Goal: Information Seeking & Learning: Understand process/instructions

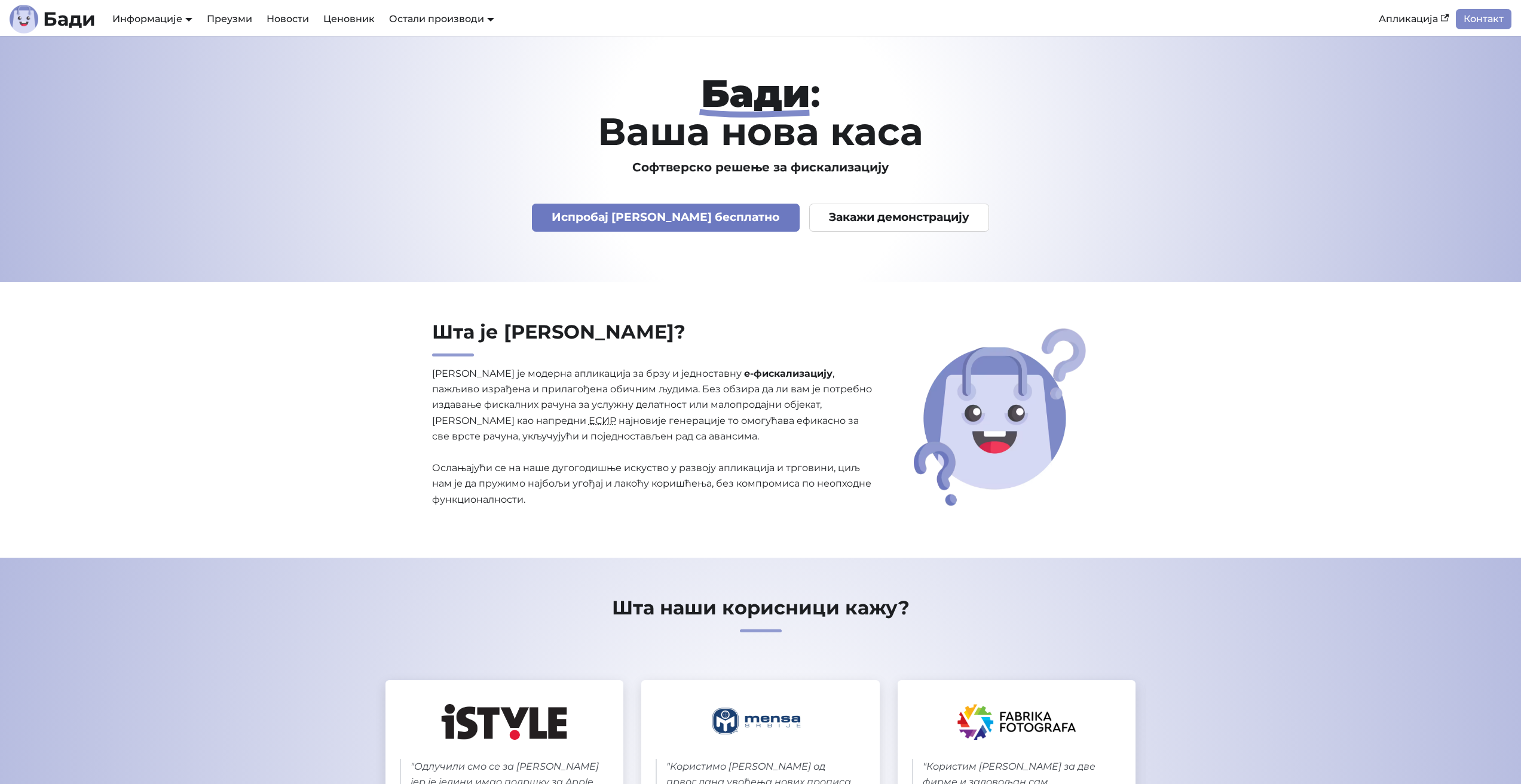
click at [608, 207] on link "Испробај [PERSON_NAME] бесплатно" at bounding box center [665, 217] width 268 height 28
click at [161, 47] on link "Документација" at bounding box center [160, 45] width 101 height 18
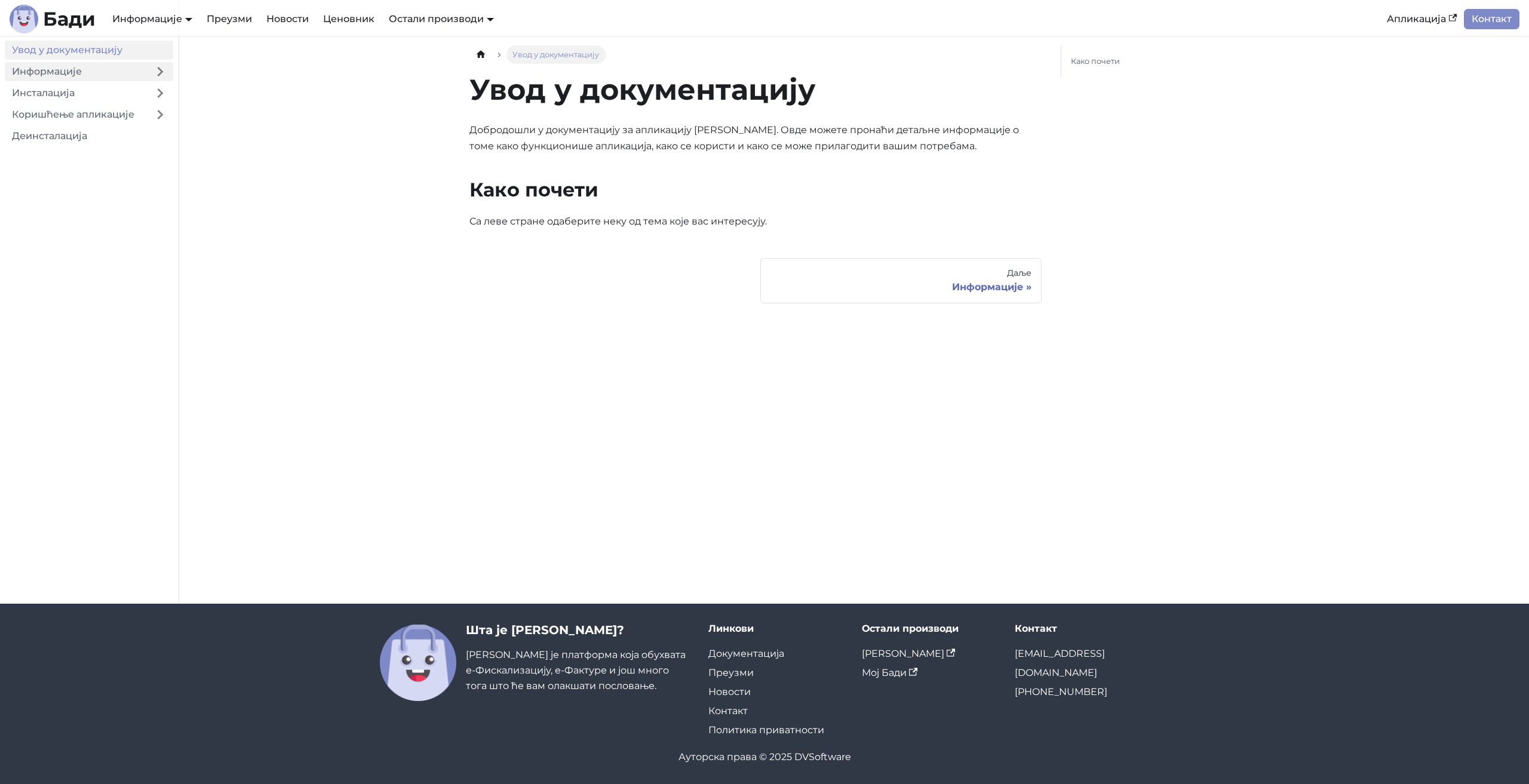
click at [75, 74] on link "Информације" at bounding box center [76, 72] width 142 height 19
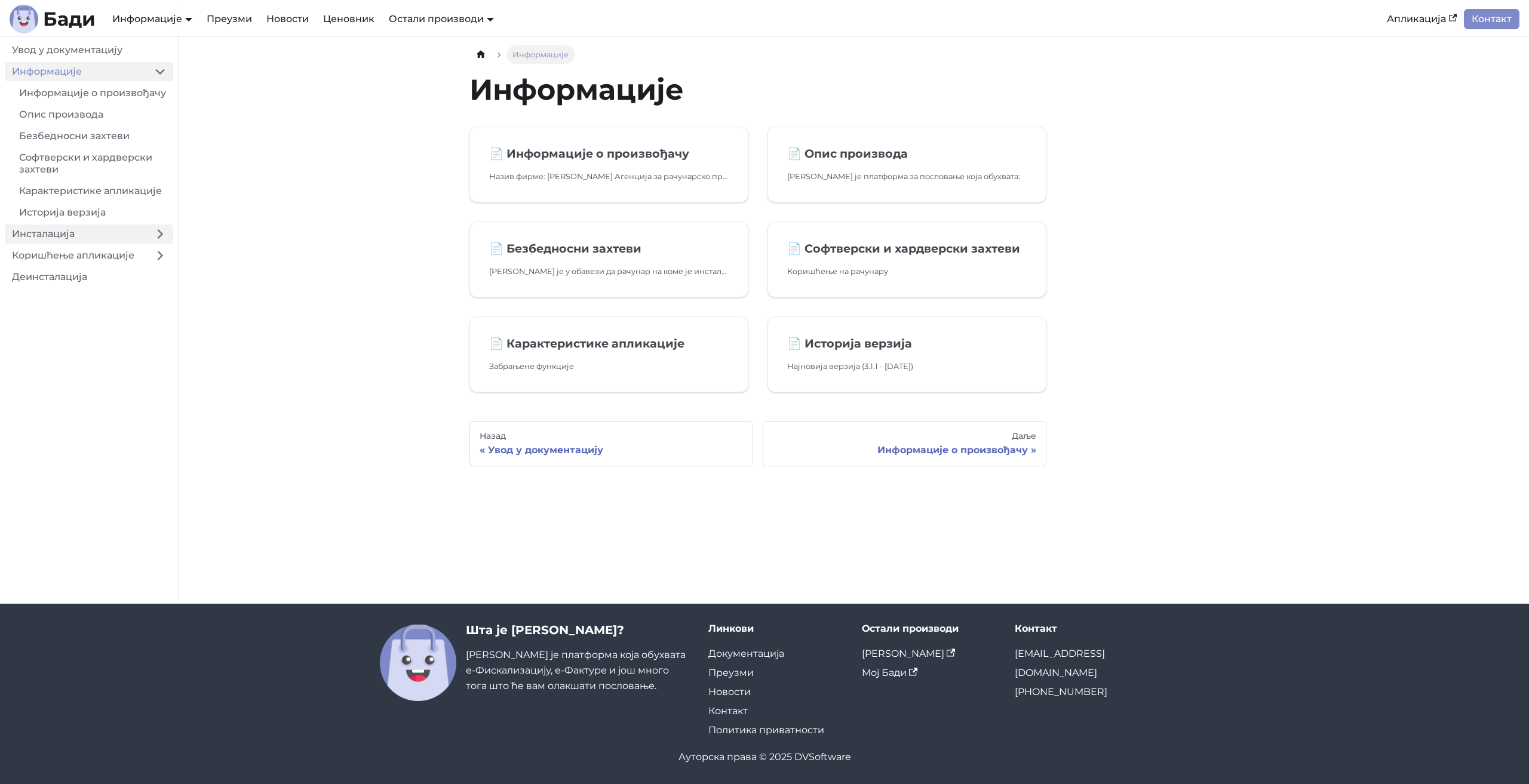
click at [75, 244] on link "Инсталација" at bounding box center [76, 234] width 142 height 19
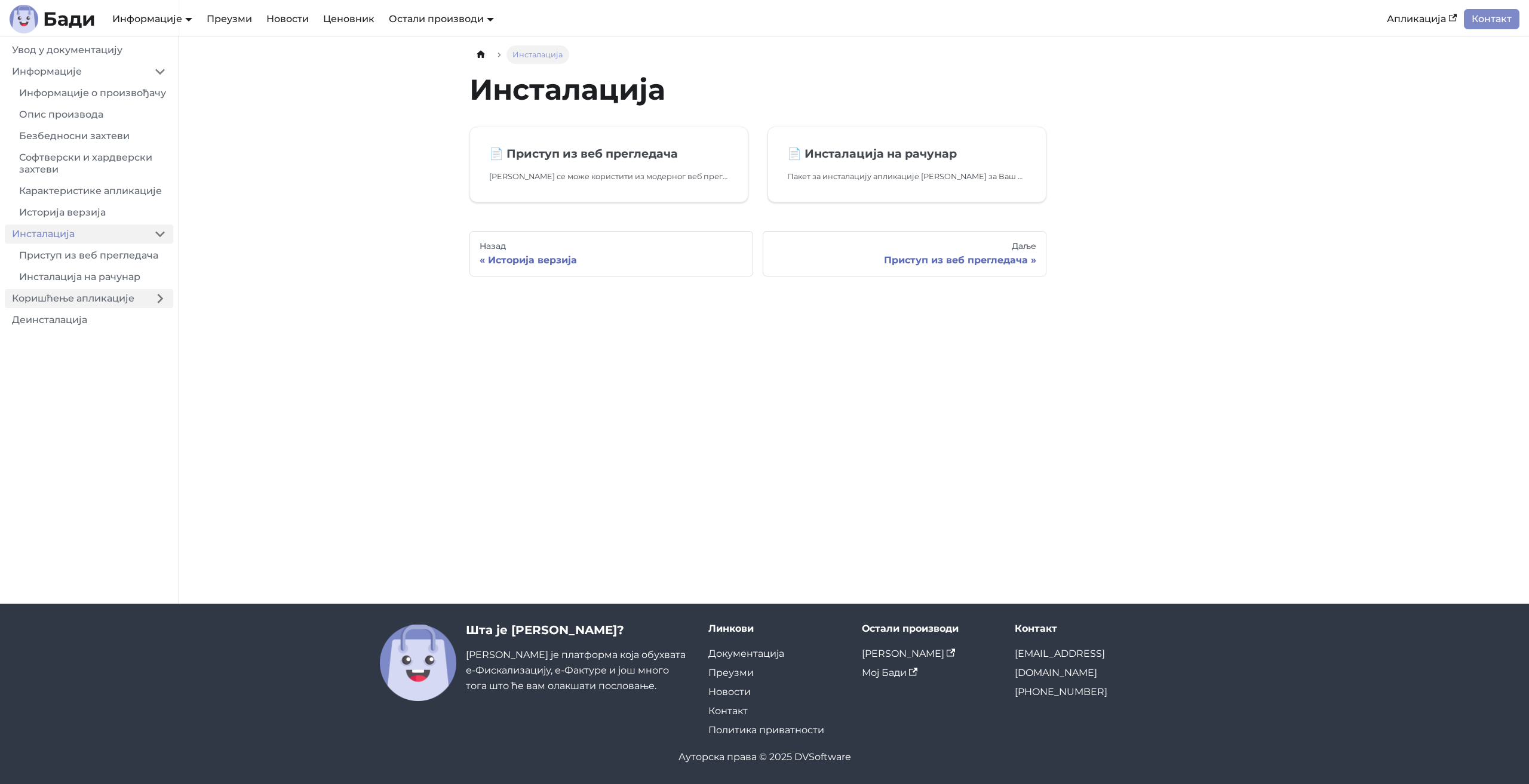
click at [81, 308] on link "Коришћење апликације" at bounding box center [76, 299] width 142 height 19
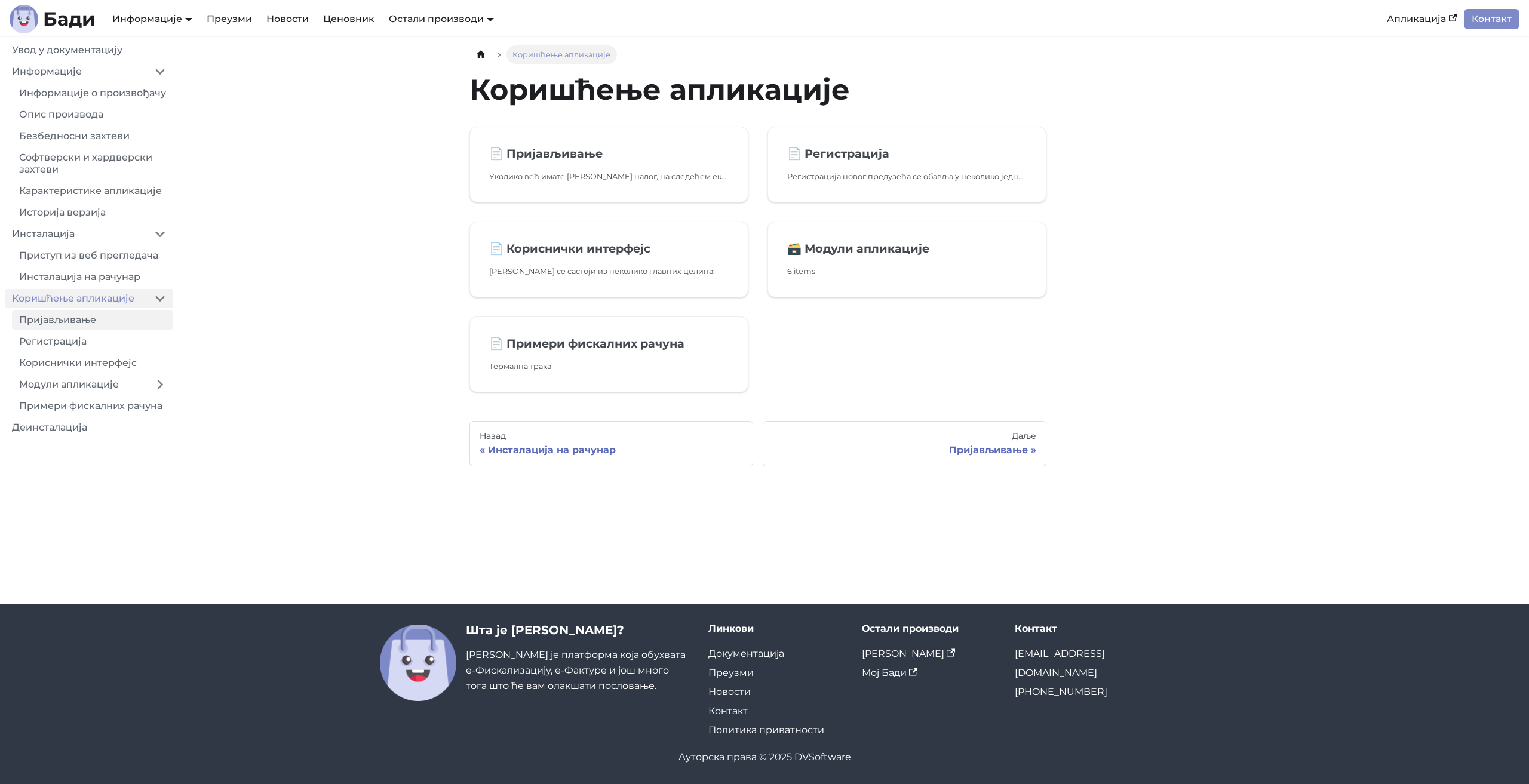
click at [55, 329] on link "Пријављивање" at bounding box center [92, 320] width 162 height 19
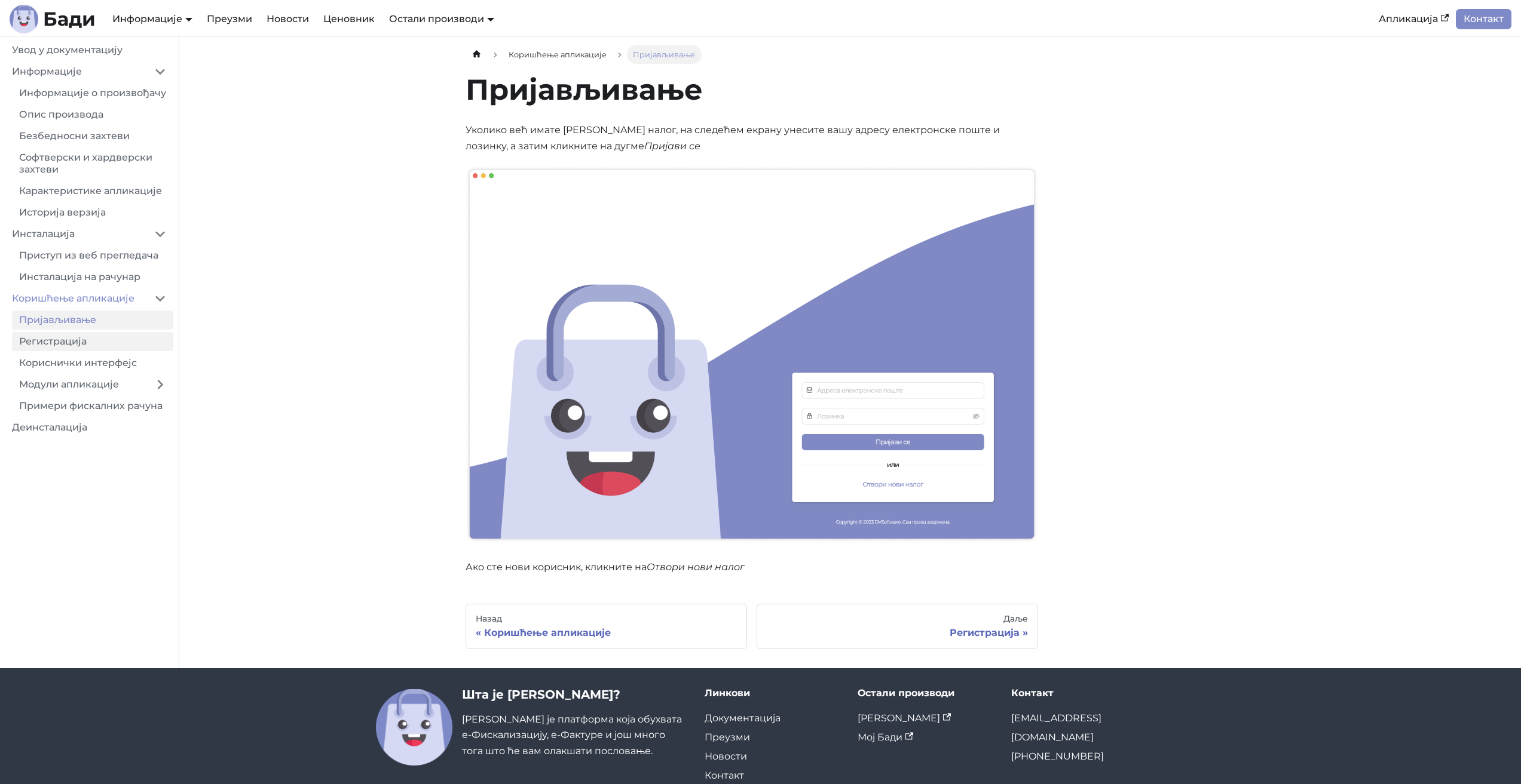
click at [73, 351] on link "Регистрација" at bounding box center [92, 342] width 162 height 19
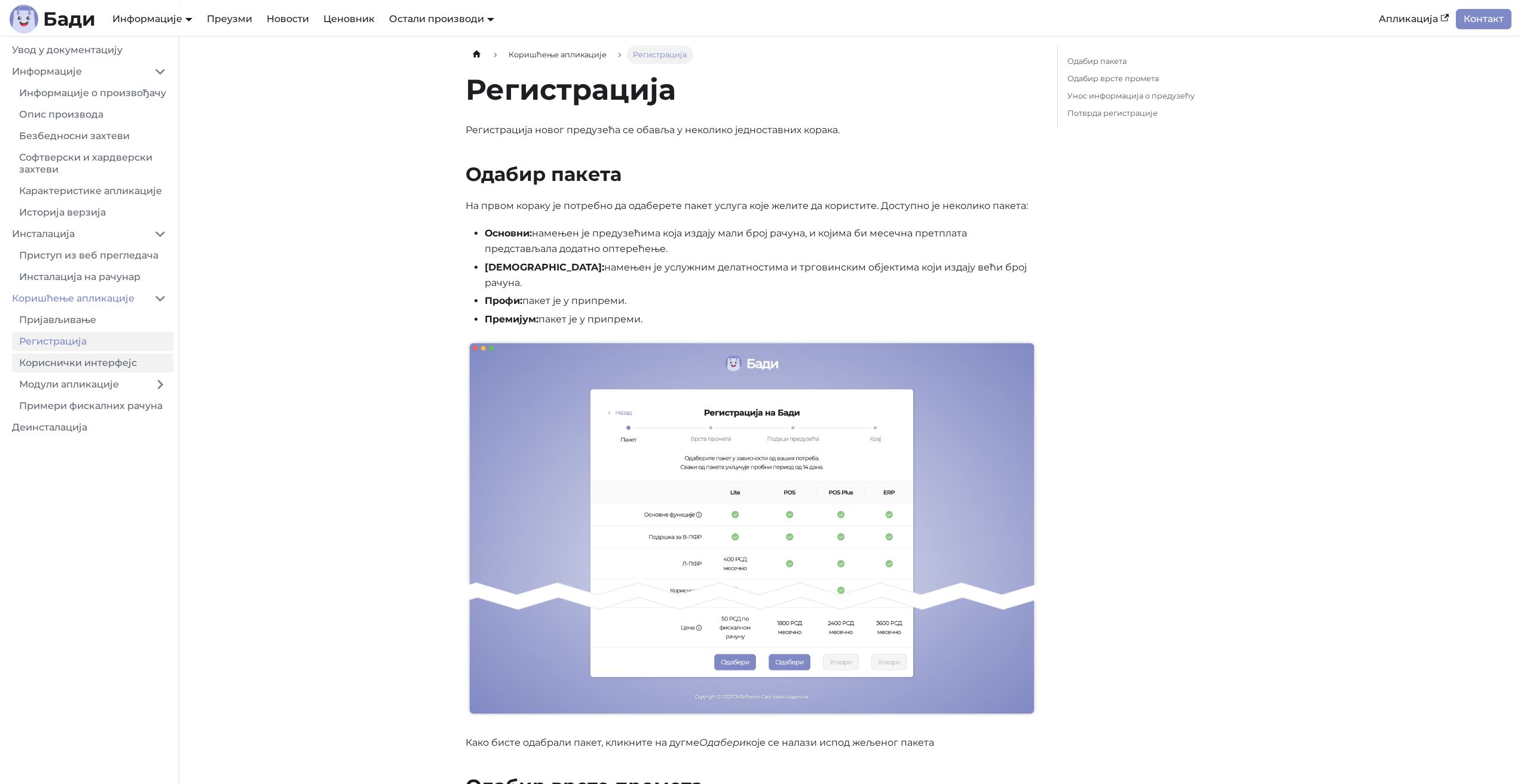
click at [77, 372] on link "Кориснички интерфејс" at bounding box center [92, 363] width 162 height 19
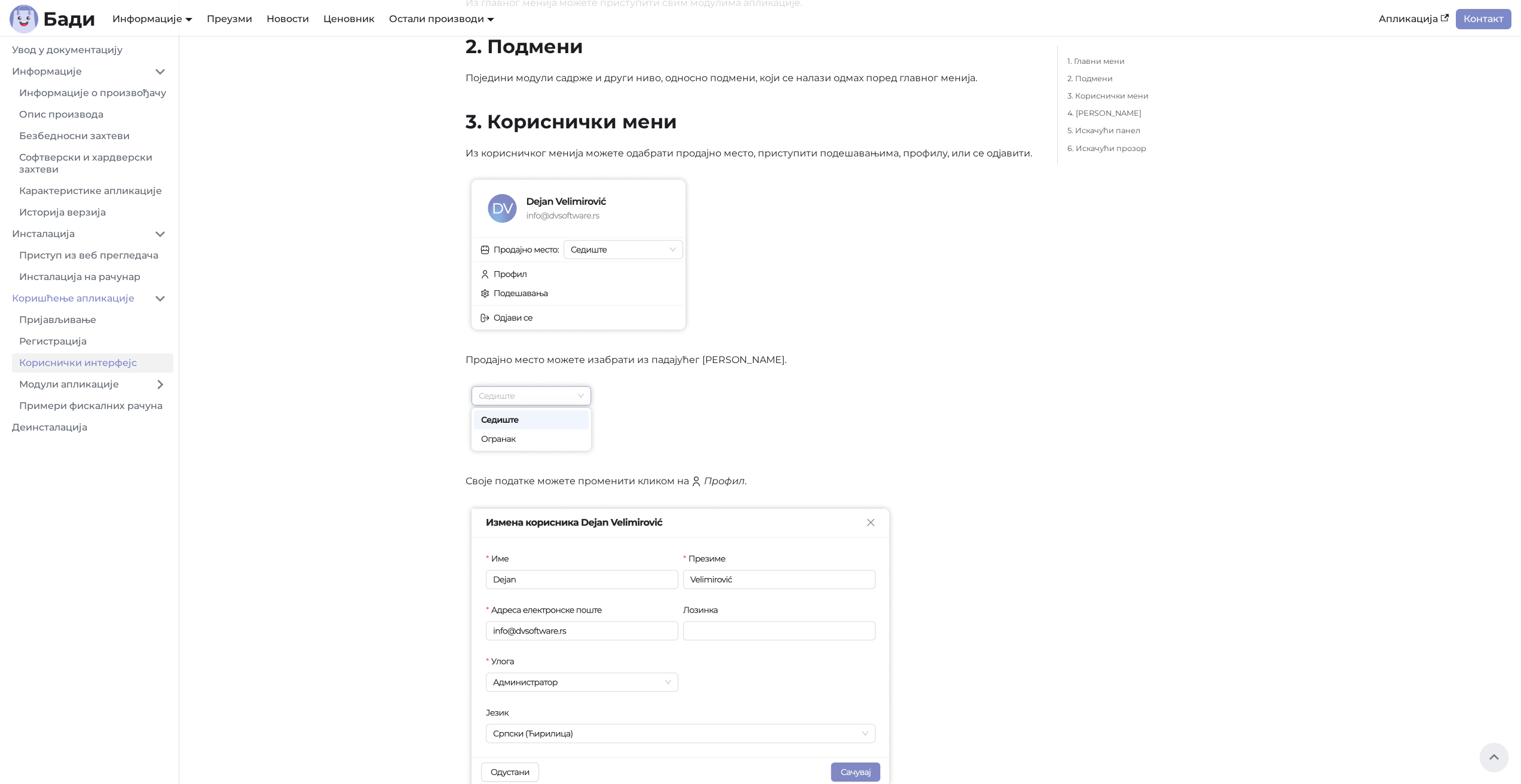
scroll to position [264, 0]
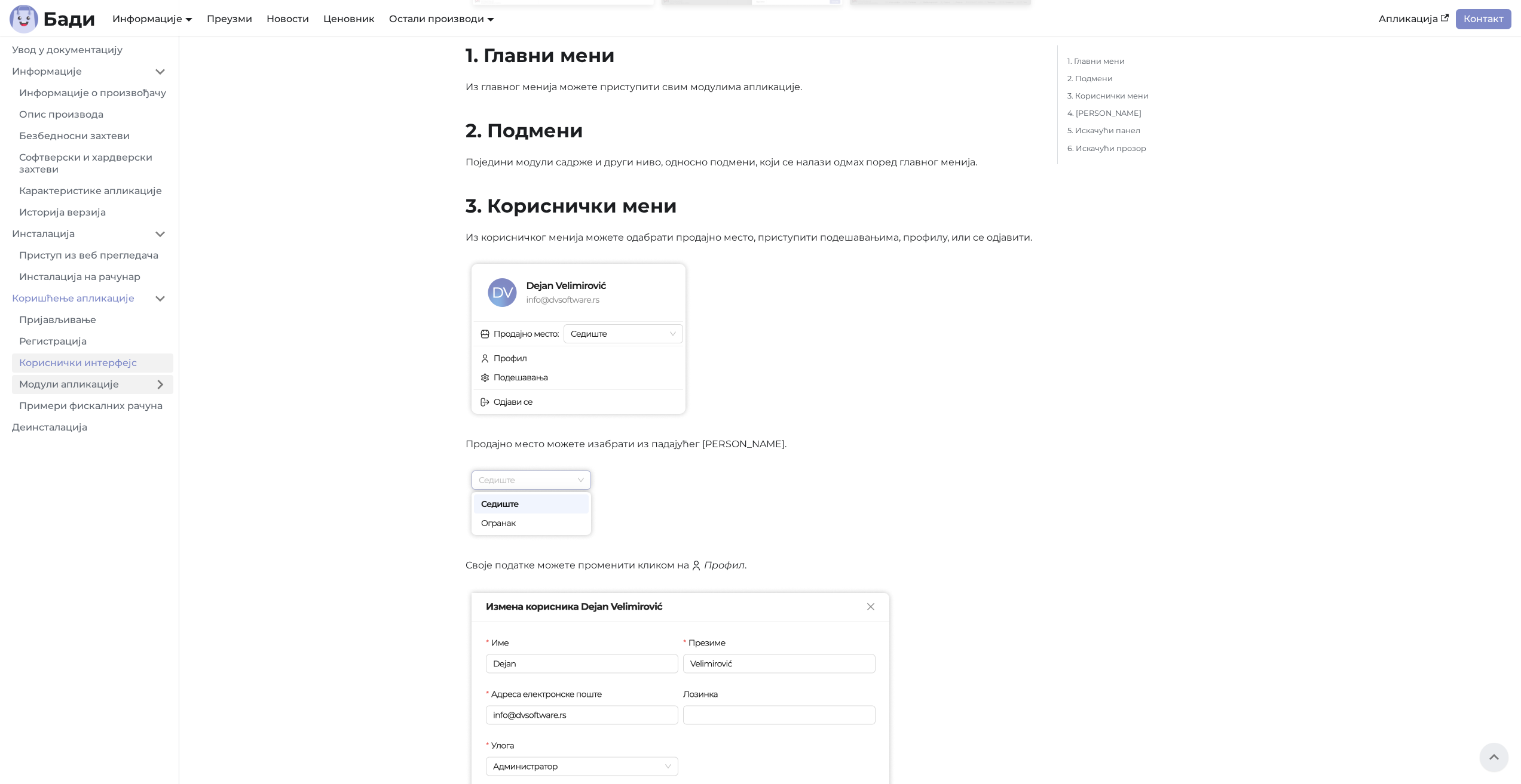
click at [77, 394] on link "Модули апликације" at bounding box center [79, 385] width 135 height 19
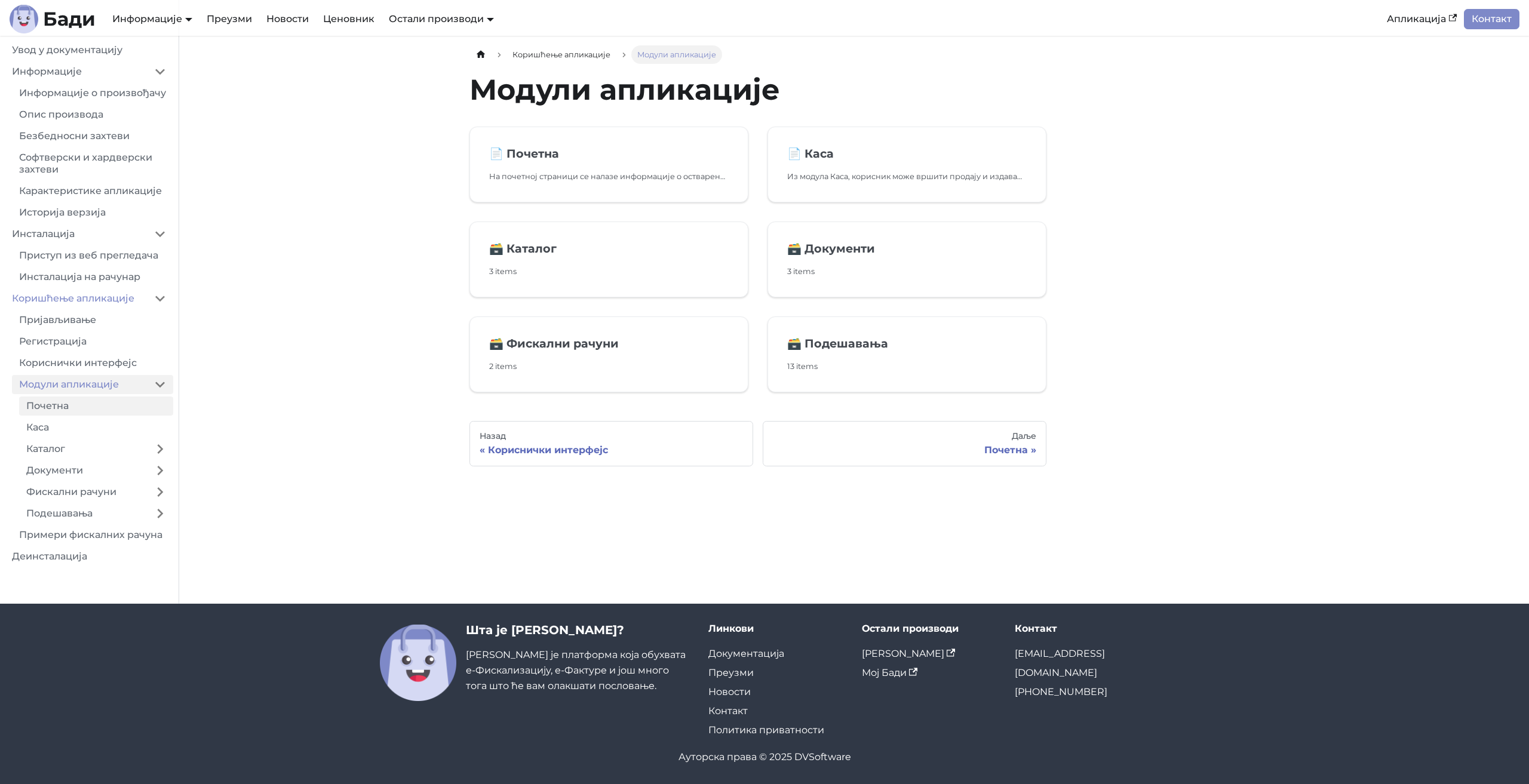
click at [92, 416] on link "Почетна" at bounding box center [96, 406] width 154 height 19
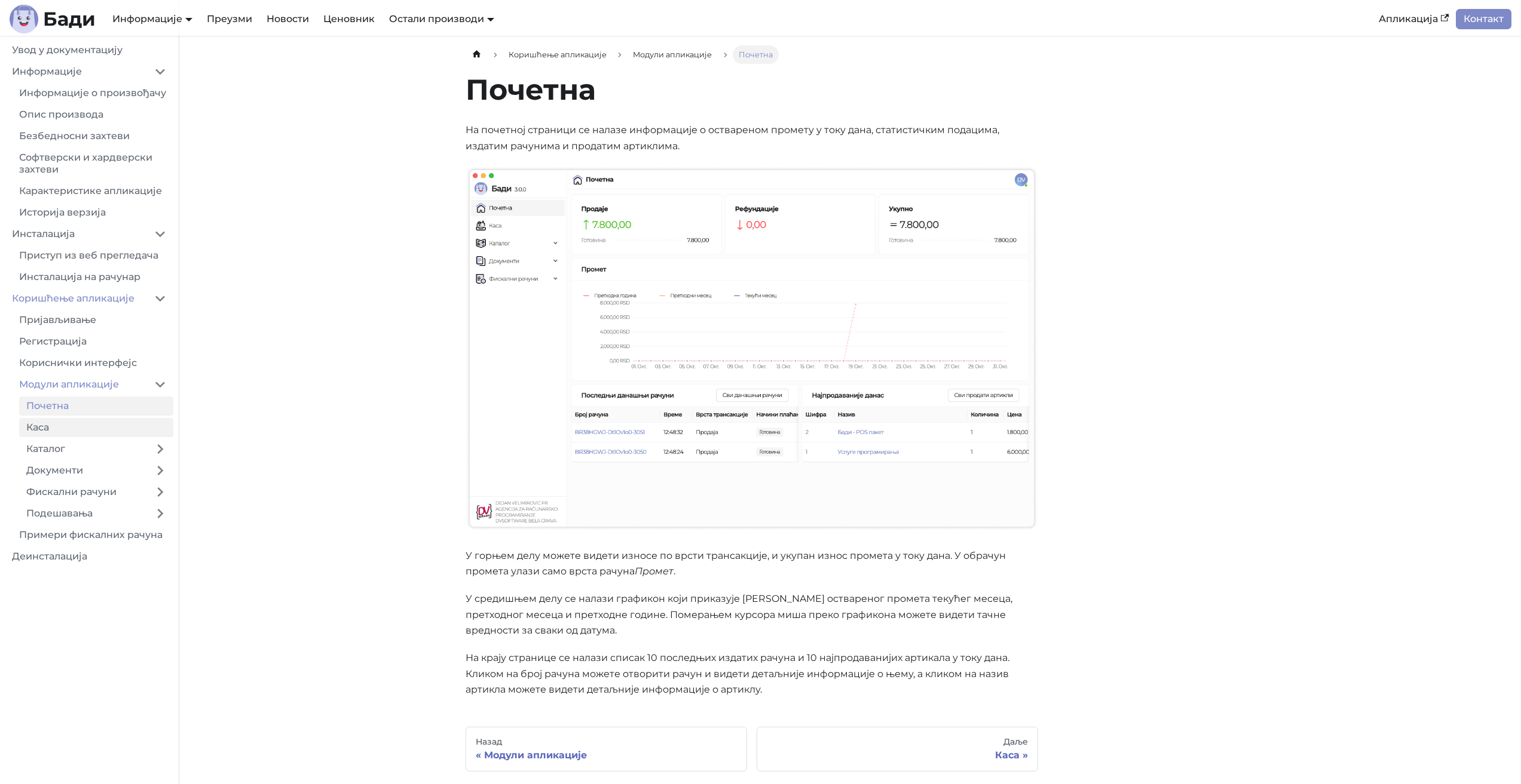
click at [91, 437] on link "Каса" at bounding box center [96, 428] width 154 height 19
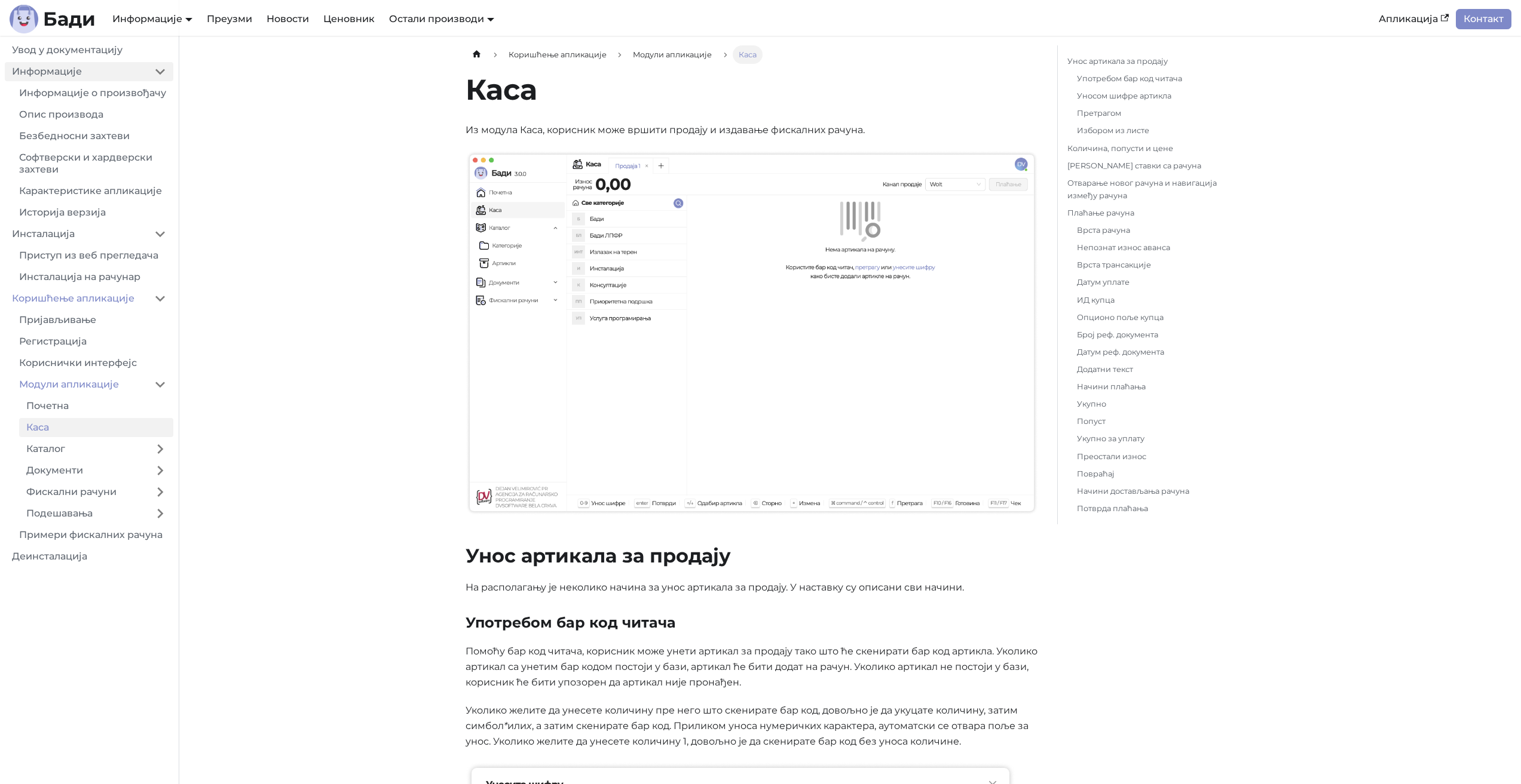
click at [108, 73] on link "Информације" at bounding box center [76, 72] width 143 height 19
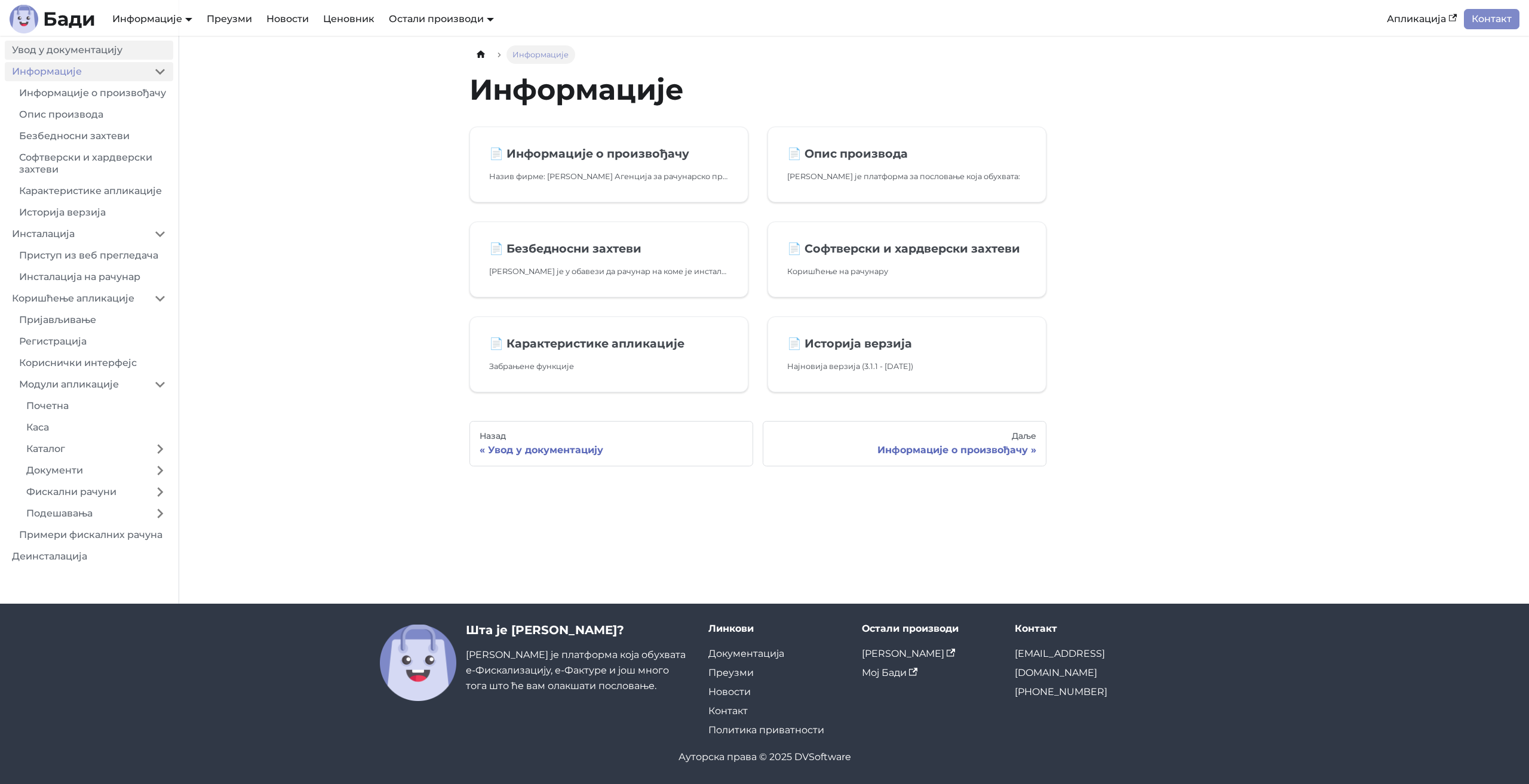
click at [96, 49] on link "Увод у документацију" at bounding box center [89, 50] width 168 height 19
